Goal: Transaction & Acquisition: Book appointment/travel/reservation

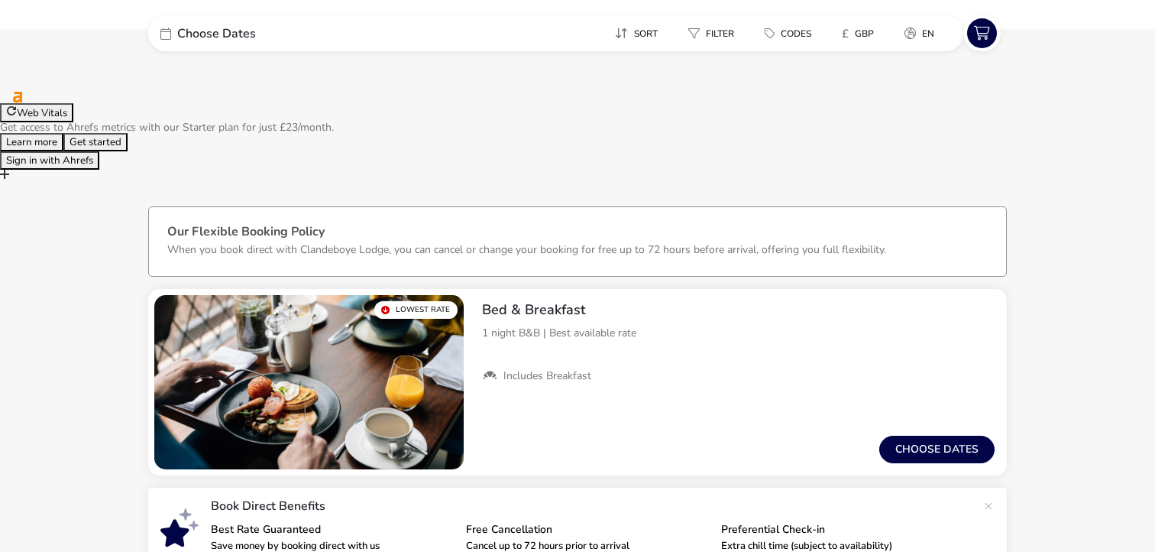
scroll to position [459, 0]
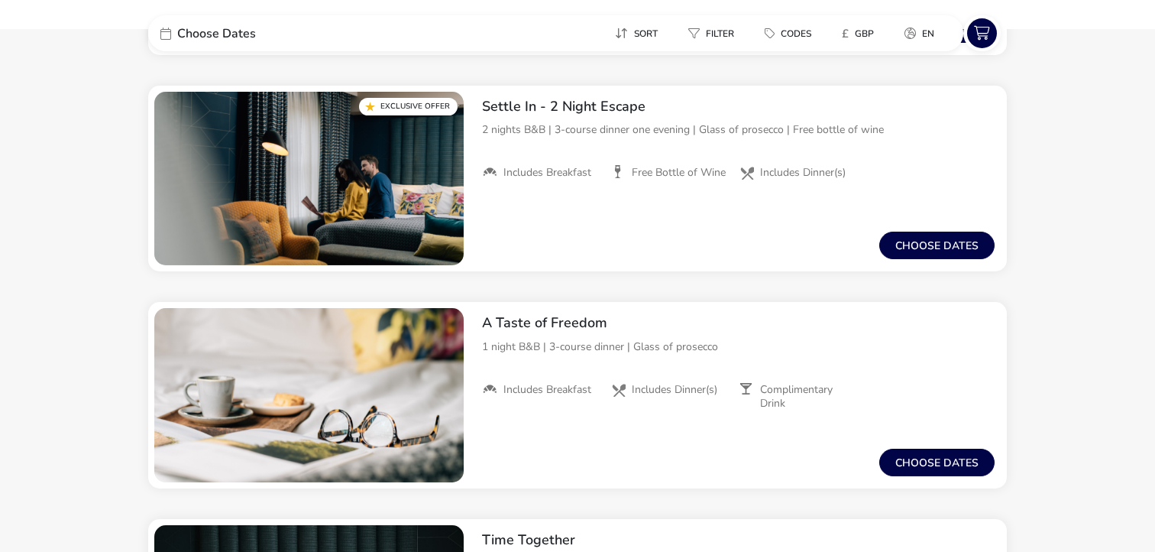
scroll to position [1196, 0]
